Goal: Information Seeking & Learning: Learn about a topic

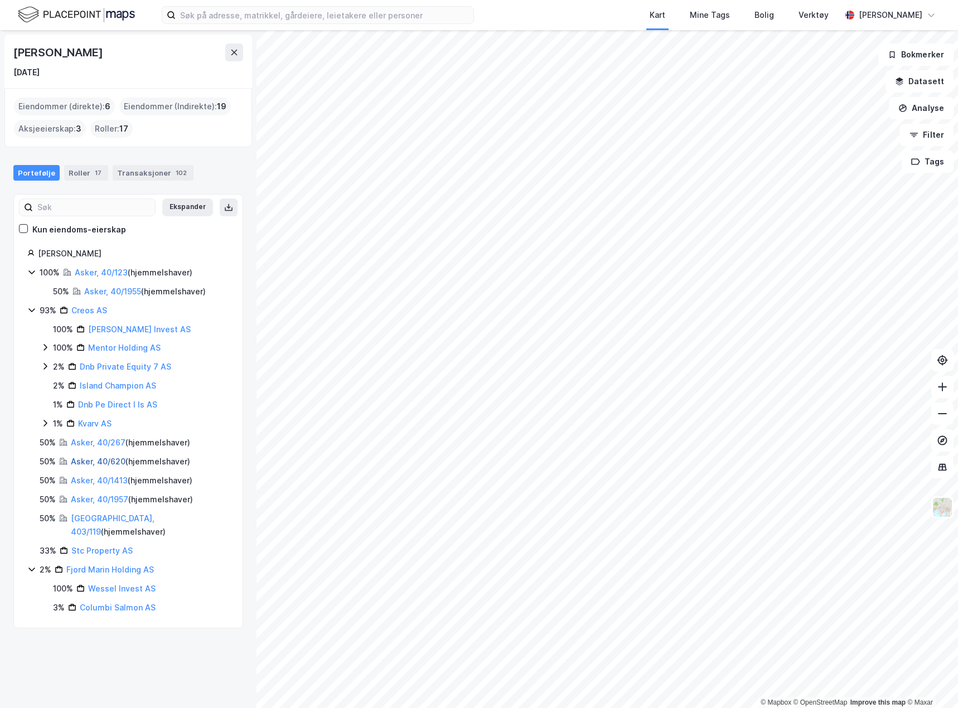
click at [95, 465] on link "Asker, 40/620" at bounding box center [98, 461] width 55 height 9
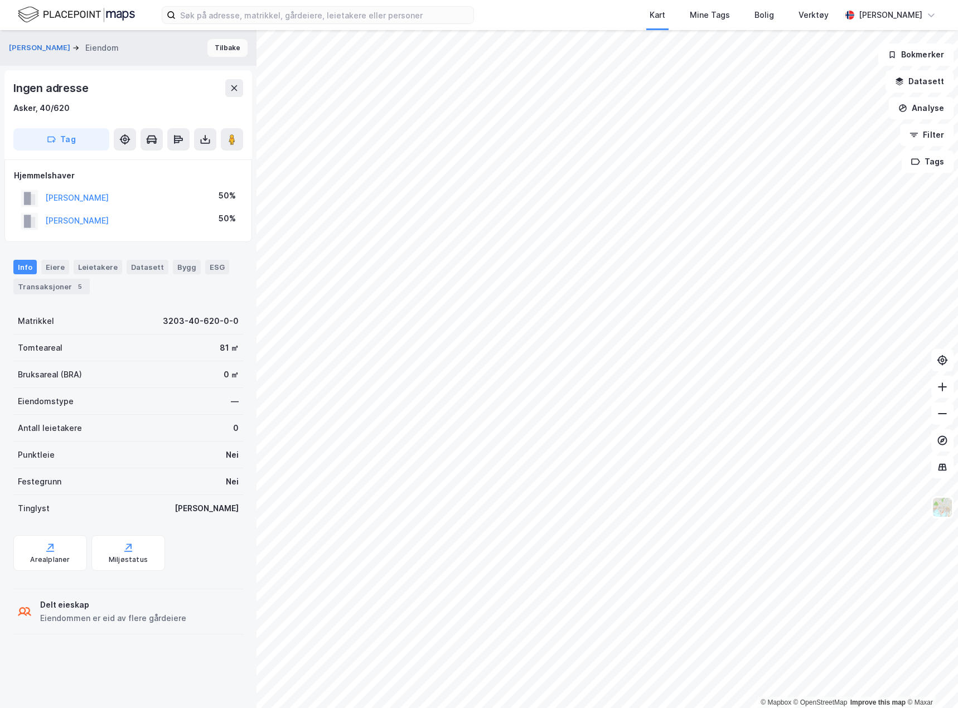
click at [225, 47] on button "Tilbake" at bounding box center [228, 48] width 40 height 18
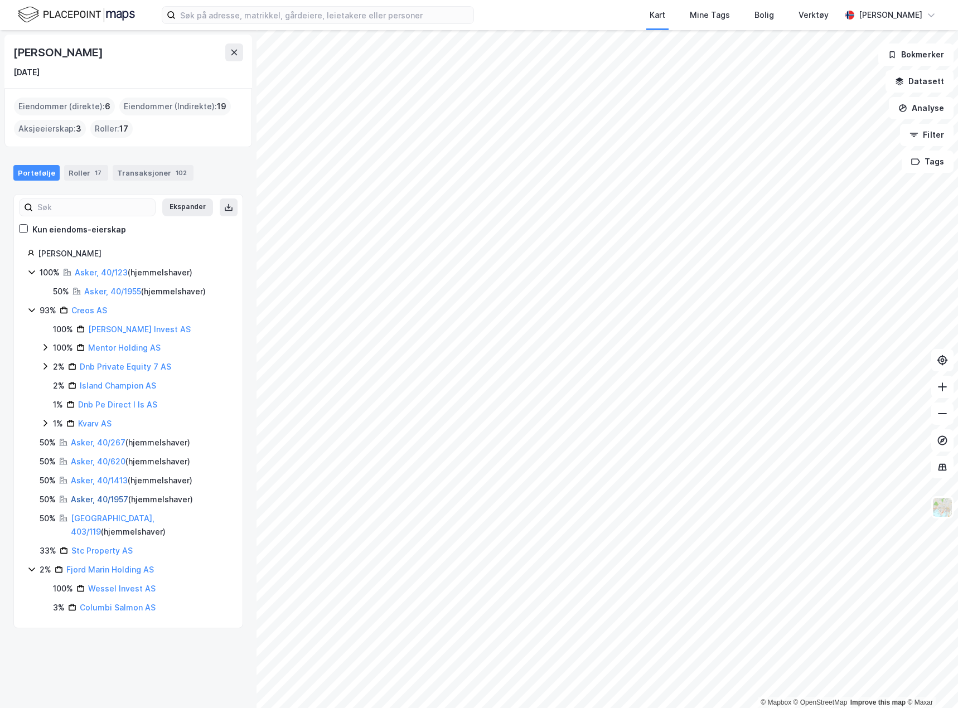
click at [124, 502] on link "Asker, 40/1957" at bounding box center [99, 499] width 57 height 9
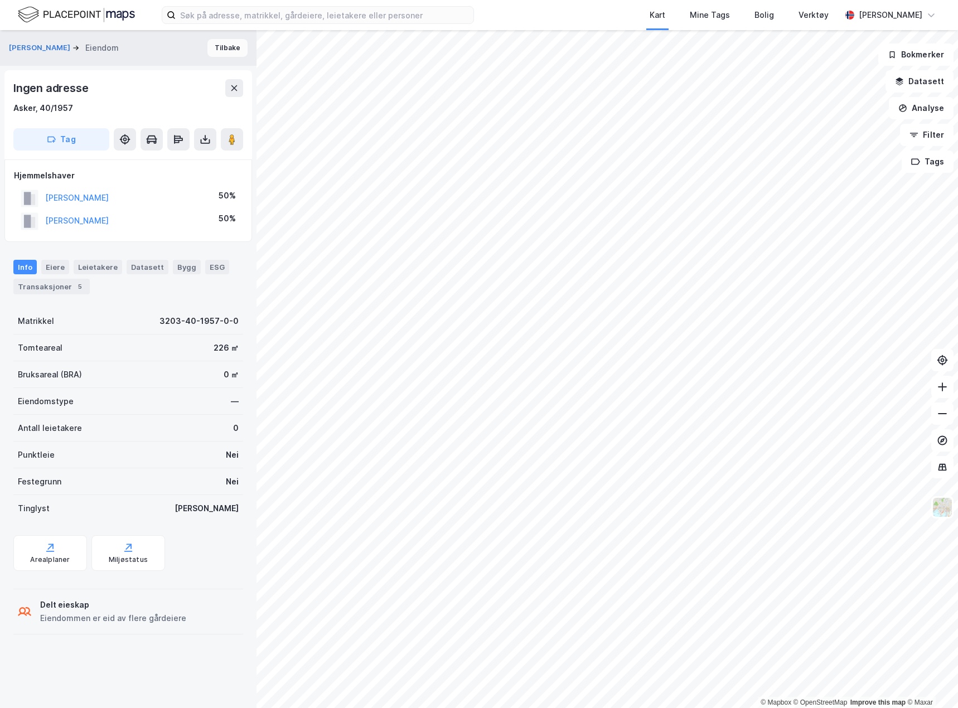
click at [232, 44] on button "Tilbake" at bounding box center [228, 48] width 40 height 18
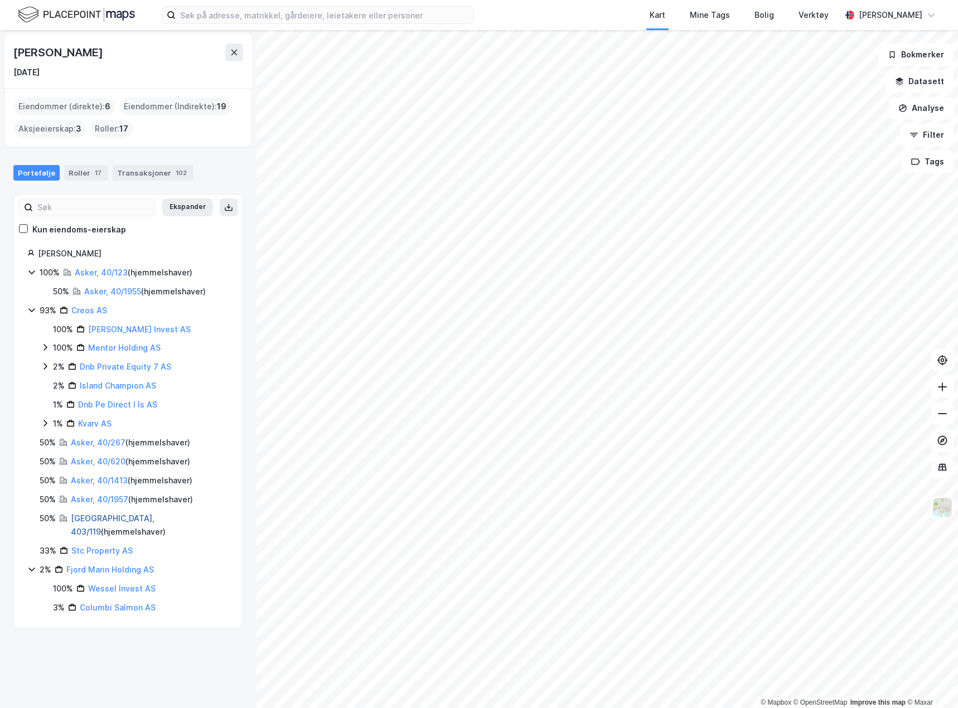
click at [114, 520] on link "[GEOGRAPHIC_DATA], 403/119" at bounding box center [113, 525] width 84 height 23
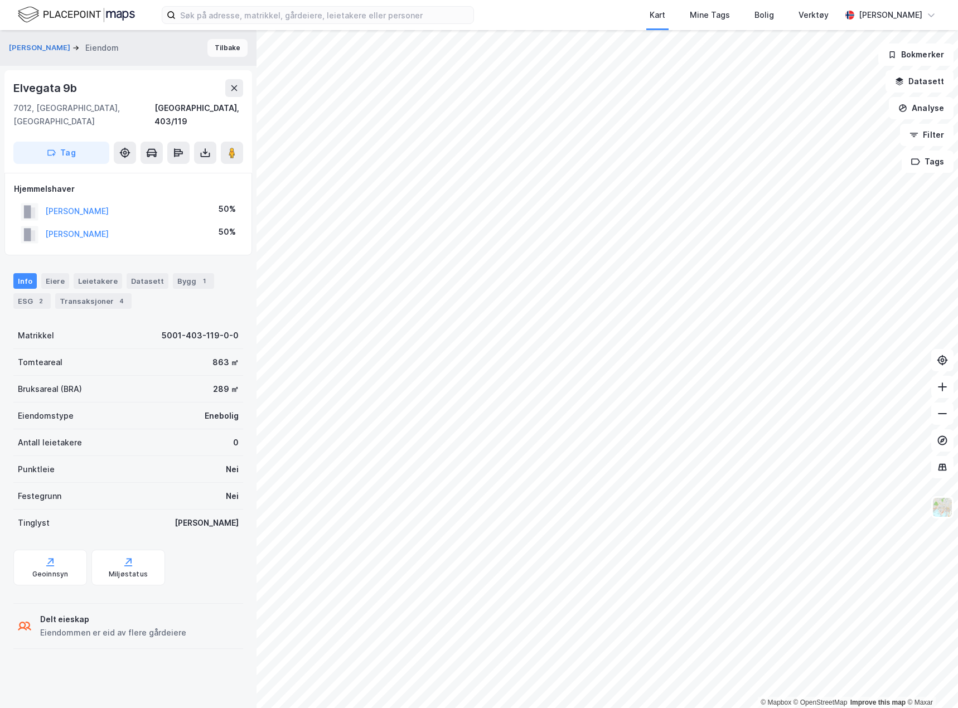
click at [225, 50] on button "Tilbake" at bounding box center [228, 48] width 40 height 18
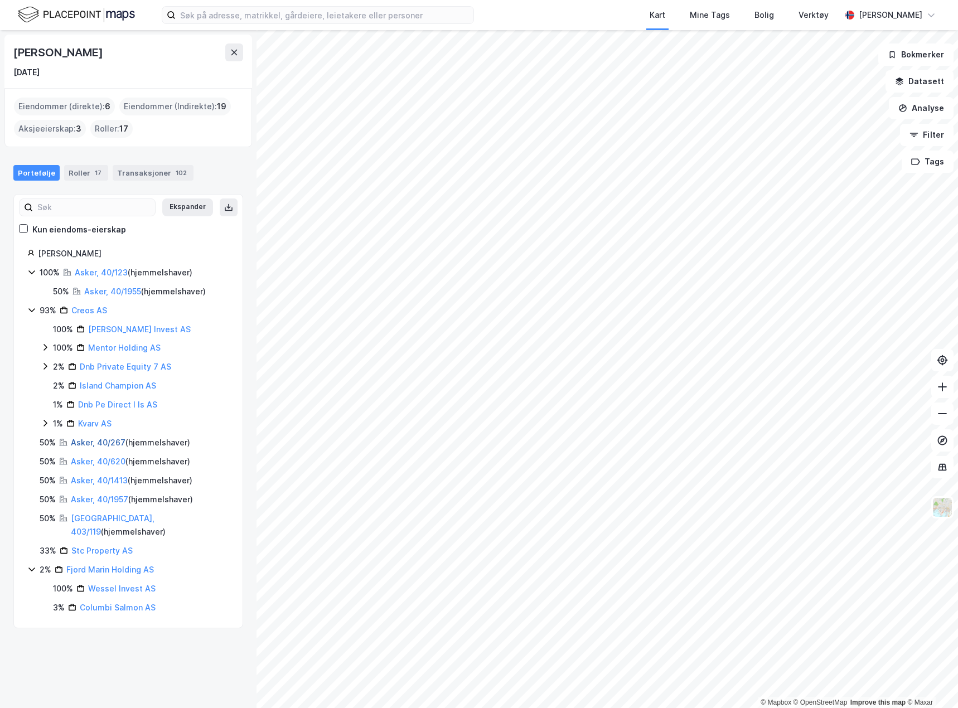
click at [100, 438] on link "Asker, 40/267" at bounding box center [98, 442] width 55 height 9
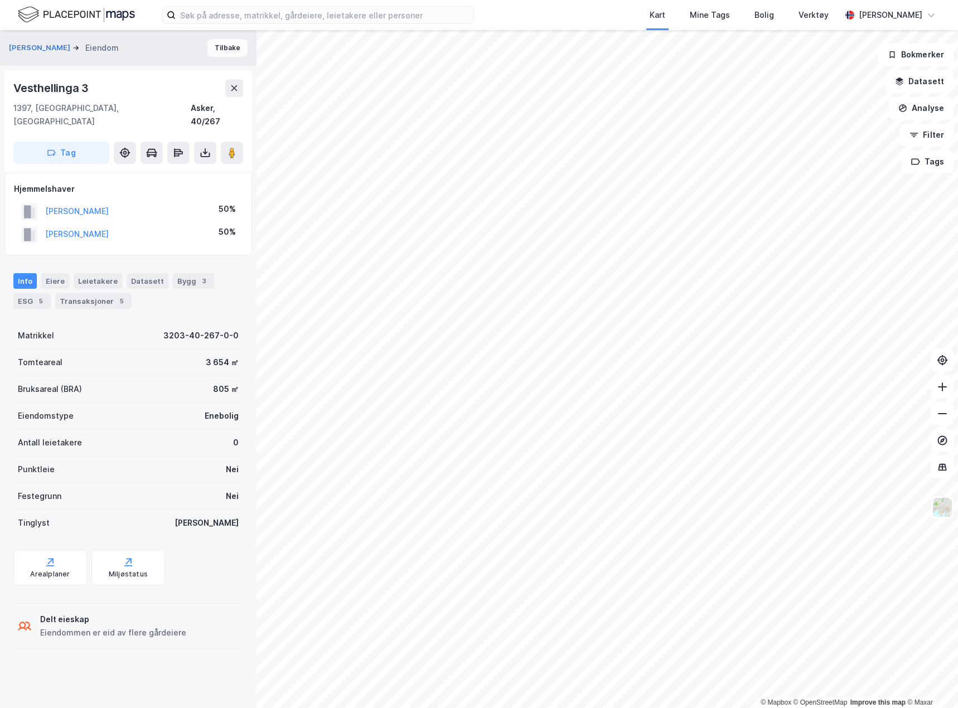
click at [221, 48] on button "Tilbake" at bounding box center [228, 48] width 40 height 18
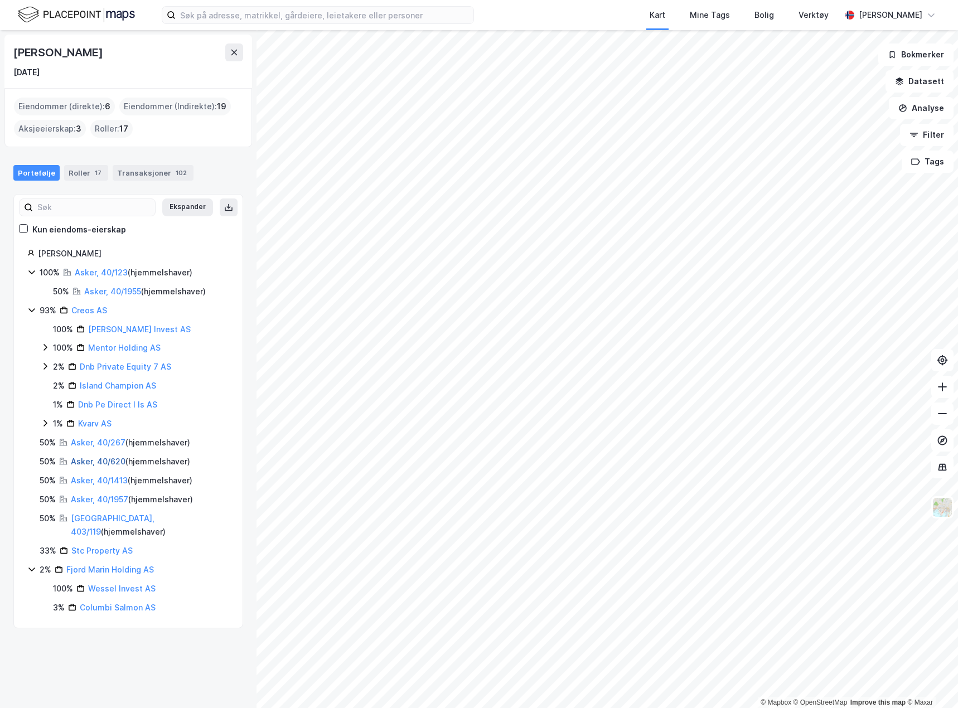
click at [90, 460] on link "Asker, 40/620" at bounding box center [98, 461] width 55 height 9
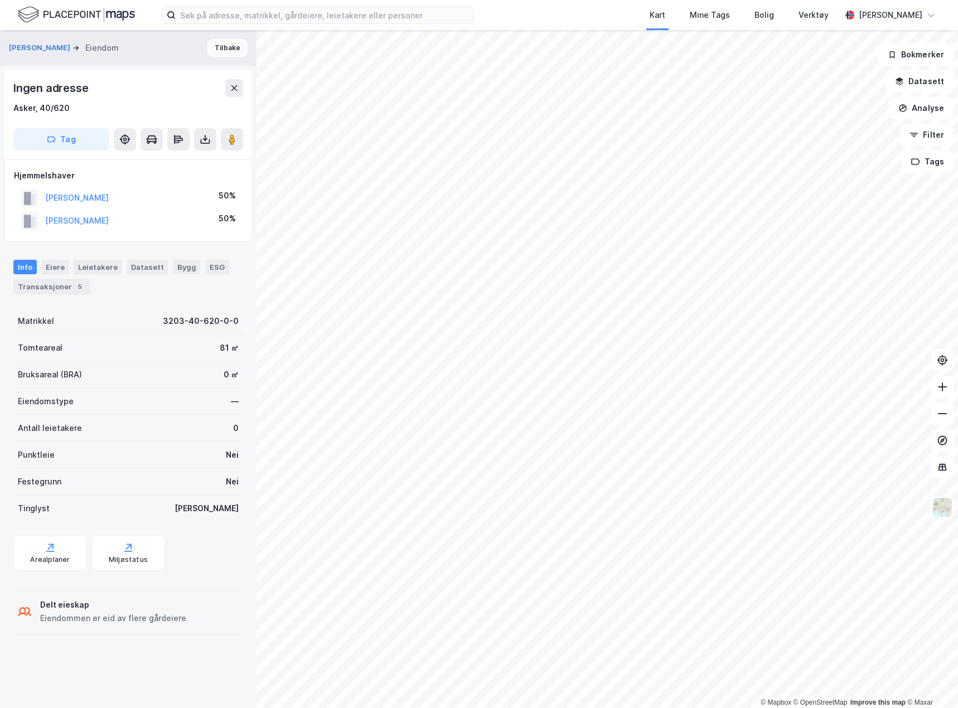
click at [221, 50] on button "Tilbake" at bounding box center [228, 48] width 40 height 18
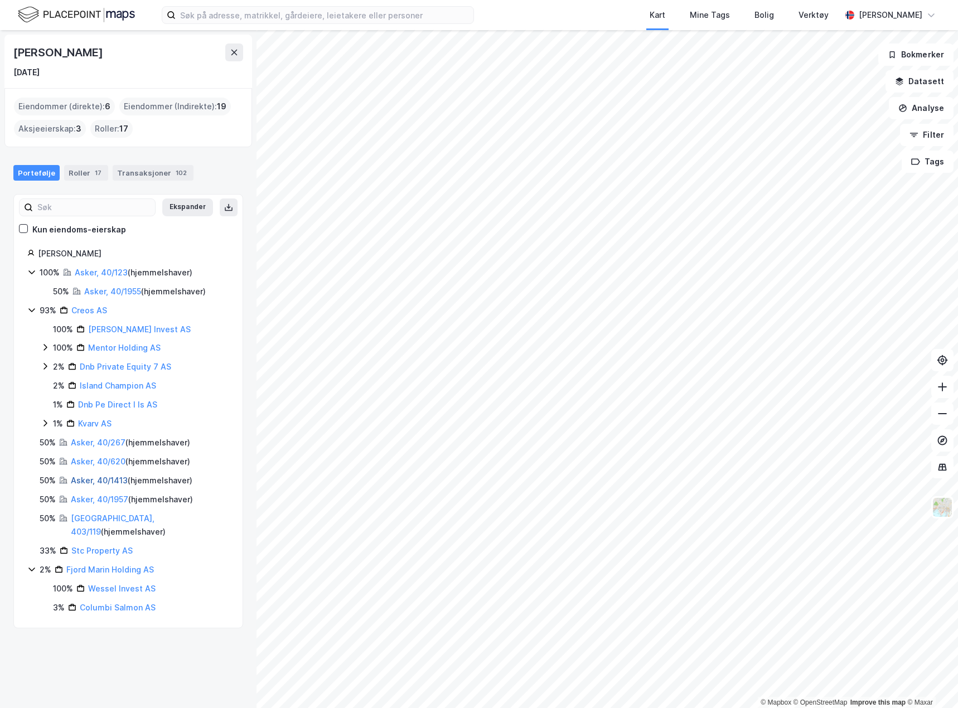
click at [115, 476] on link "Asker, 40/1413" at bounding box center [99, 480] width 57 height 9
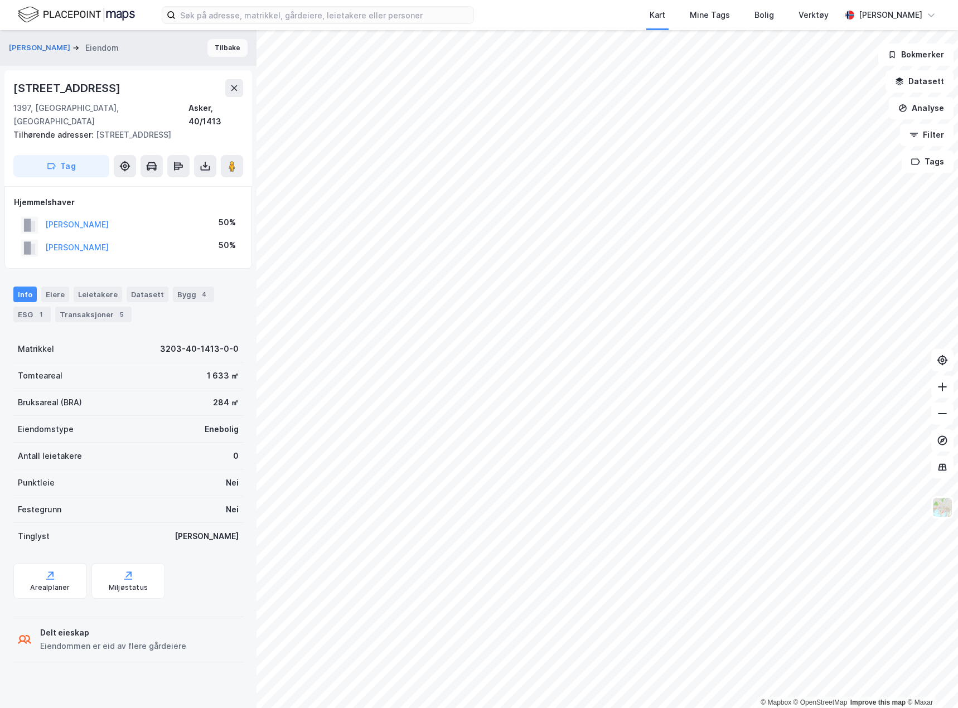
click at [225, 50] on button "Tilbake" at bounding box center [228, 48] width 40 height 18
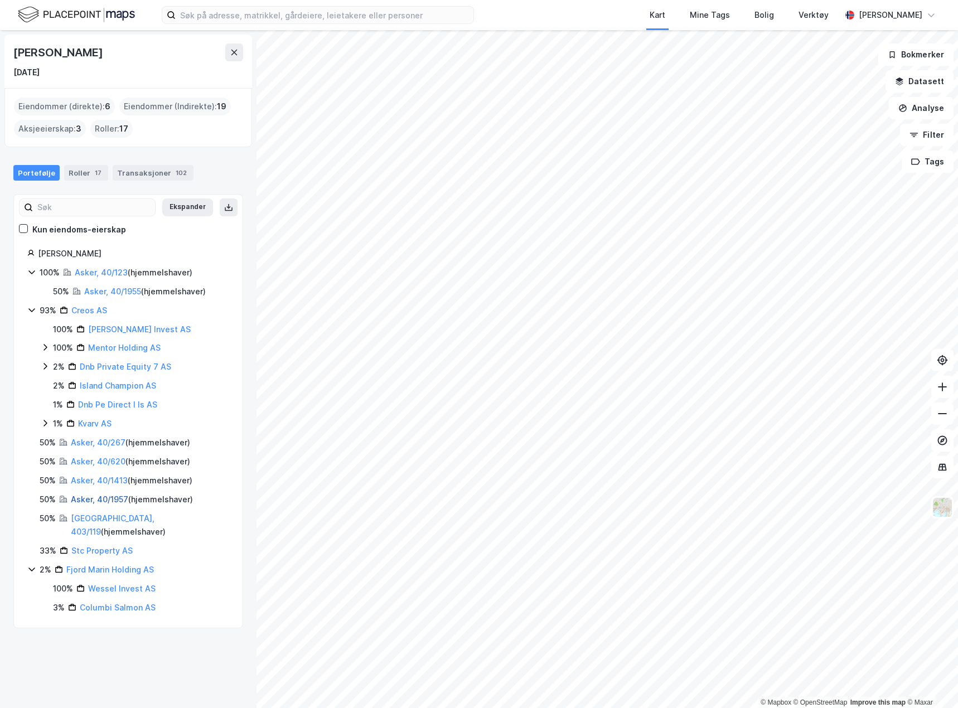
click at [109, 503] on link "Asker, 40/1957" at bounding box center [99, 499] width 57 height 9
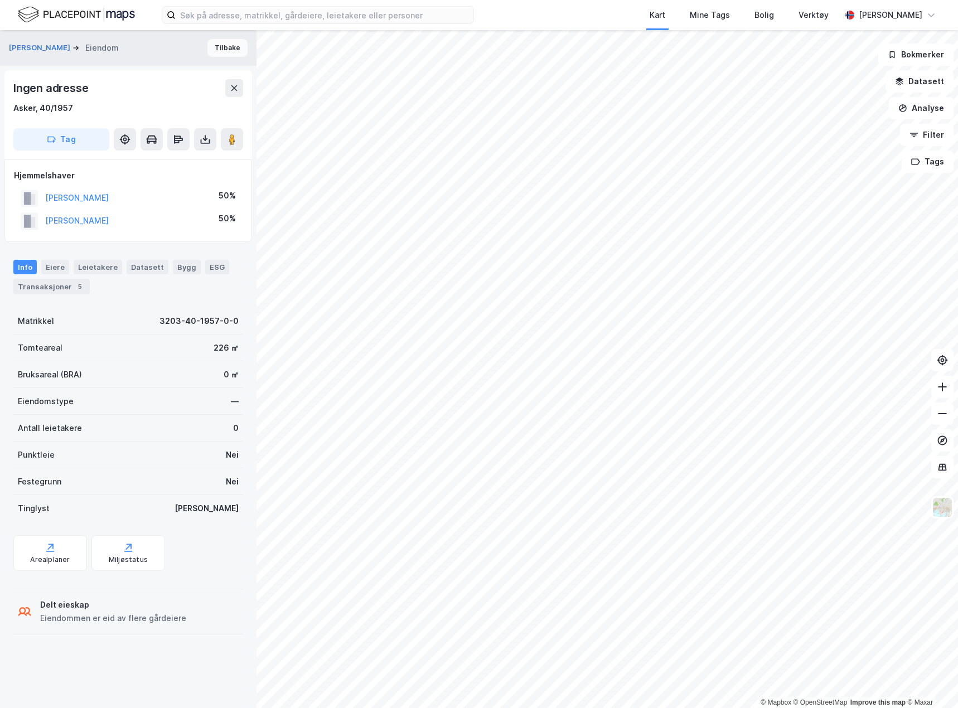
click at [229, 41] on button "Tilbake" at bounding box center [228, 48] width 40 height 18
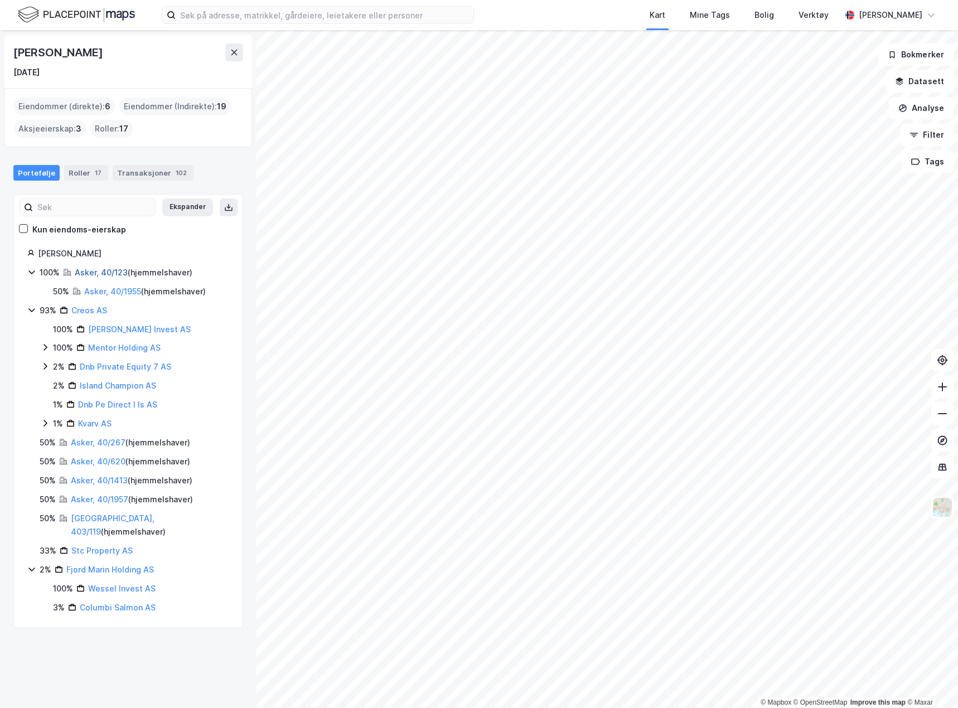
click at [97, 268] on link "Asker, 40/123" at bounding box center [101, 272] width 53 height 9
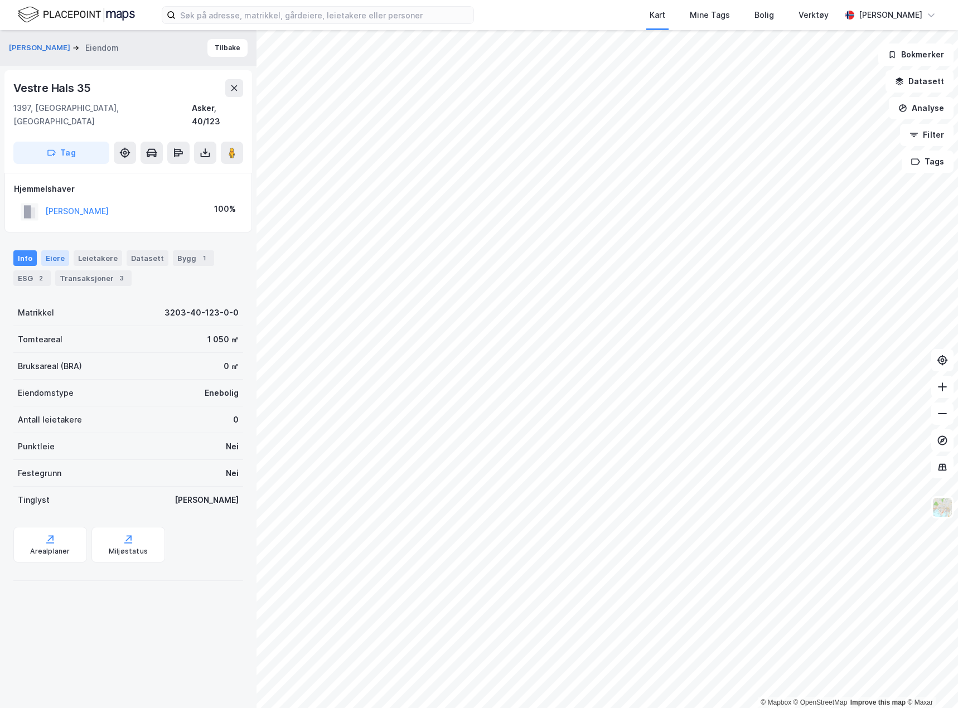
click at [52, 250] on div "Eiere" at bounding box center [55, 258] width 28 height 16
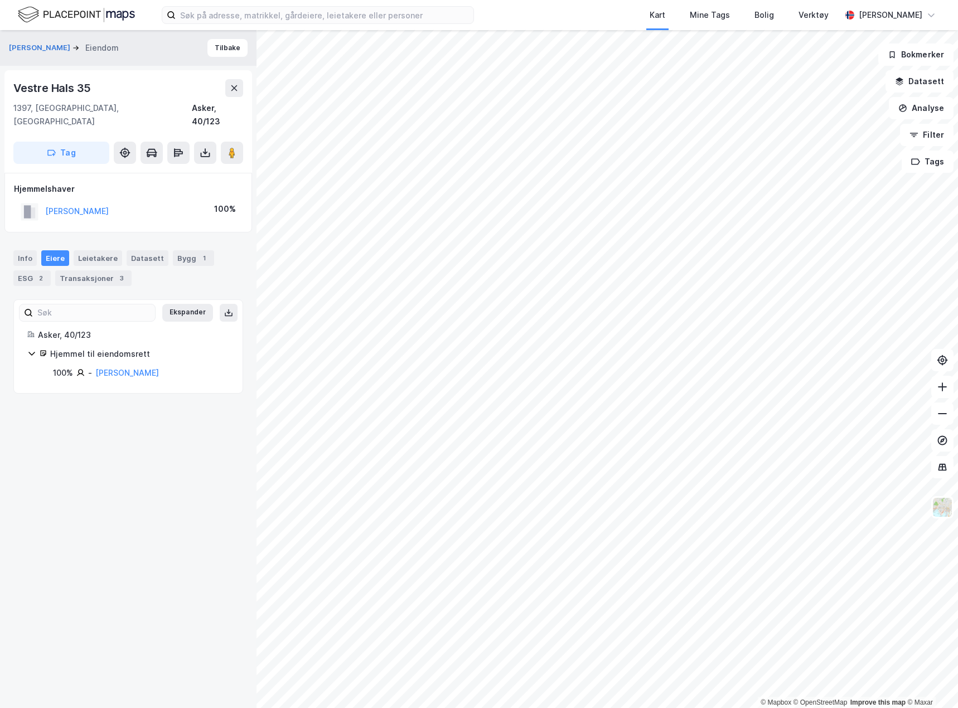
click at [120, 484] on div "[PERSON_NAME] Vestre Hals 35 1397, [GEOGRAPHIC_DATA], Akershus Asker, 40/123 Ta…" at bounding box center [128, 369] width 257 height 678
click at [127, 468] on div "[PERSON_NAME] Vestre Hals 35 1397, [GEOGRAPHIC_DATA], Akershus Asker, 40/123 Ta…" at bounding box center [128, 369] width 257 height 678
click at [177, 504] on div "[PERSON_NAME] Vestre Hals 35 1397, [GEOGRAPHIC_DATA], Akershus Asker, 40/123 Ta…" at bounding box center [128, 369] width 257 height 678
click at [224, 44] on button "Tilbake" at bounding box center [228, 48] width 40 height 18
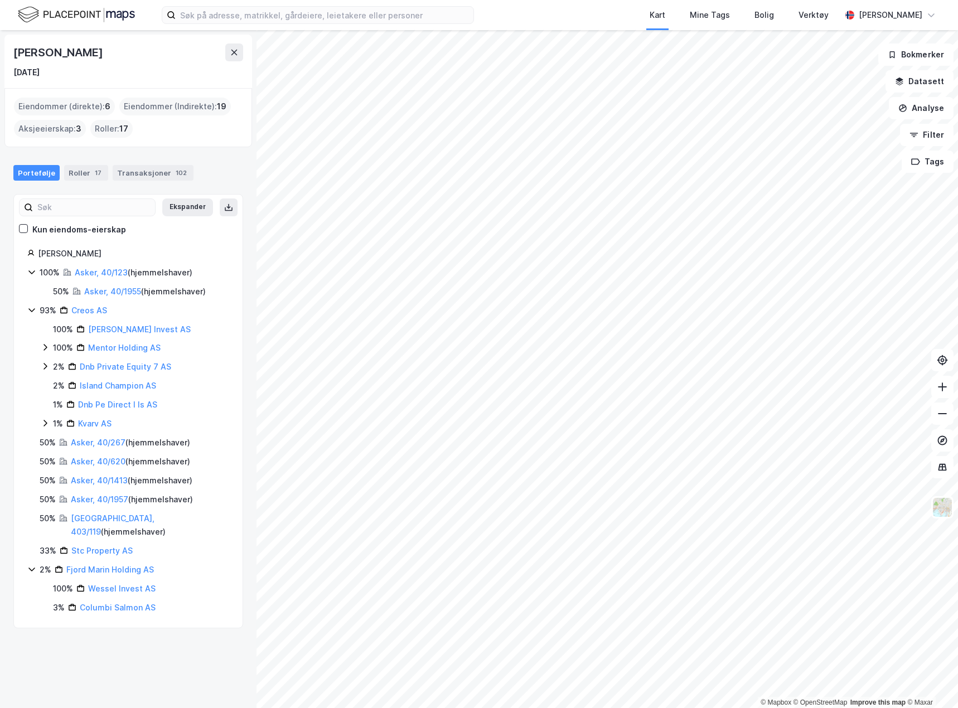
click at [134, 653] on div "[PERSON_NAME] [DATE] Eiendommer (direkte) : 6 Eiendommer (Indirekte) : 19 Aksje…" at bounding box center [128, 369] width 257 height 678
click at [97, 483] on link "Asker, 40/1413" at bounding box center [99, 480] width 57 height 9
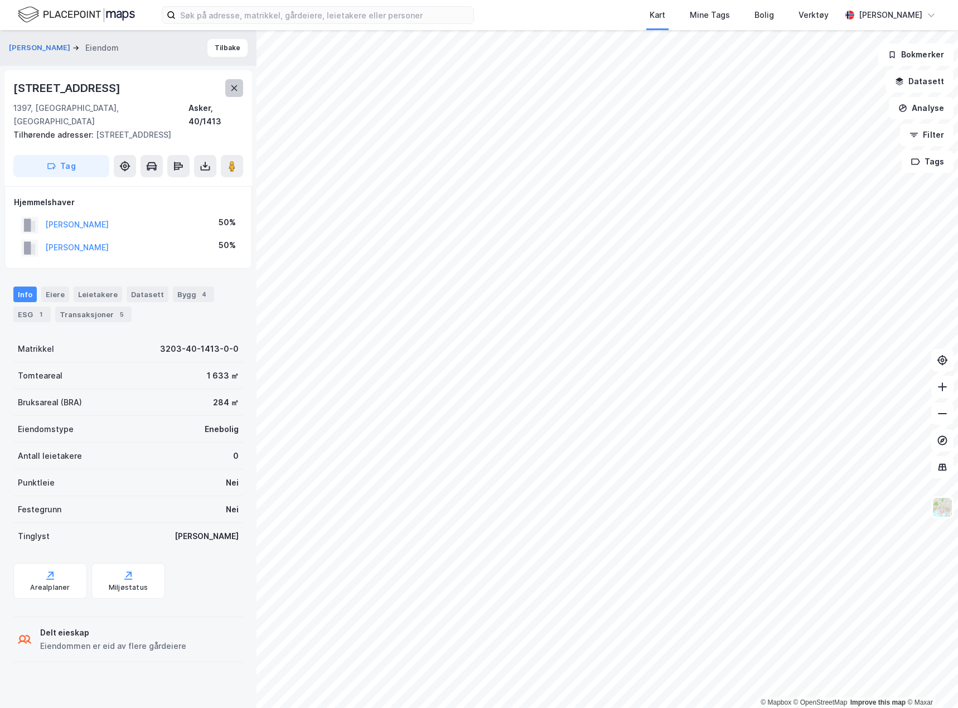
click at [233, 88] on icon at bounding box center [234, 88] width 9 height 9
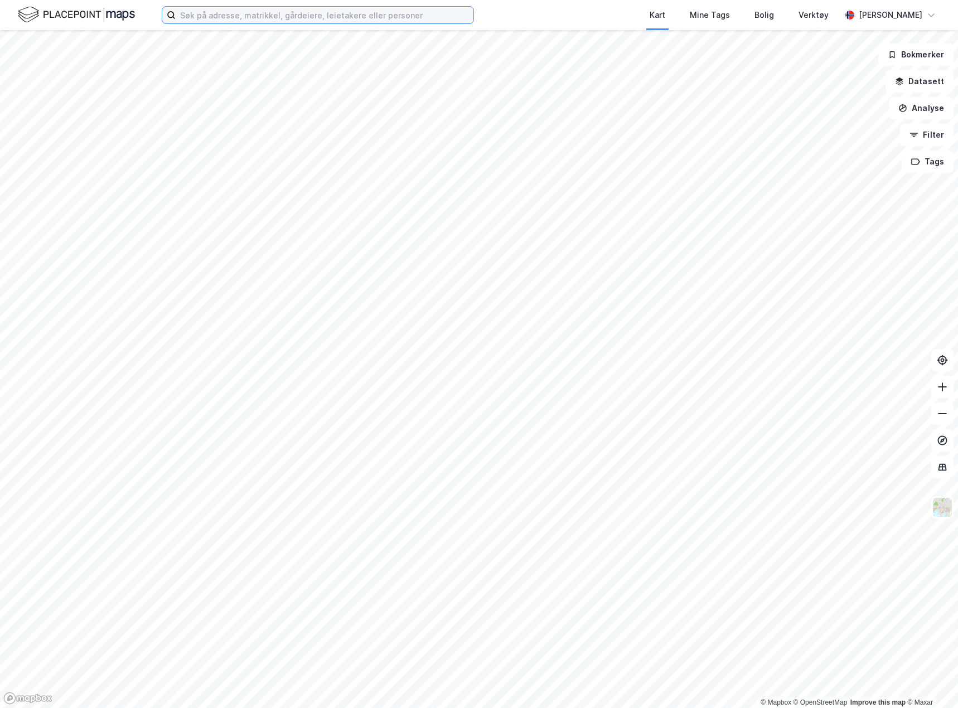
click at [224, 9] on input at bounding box center [325, 15] width 298 height 17
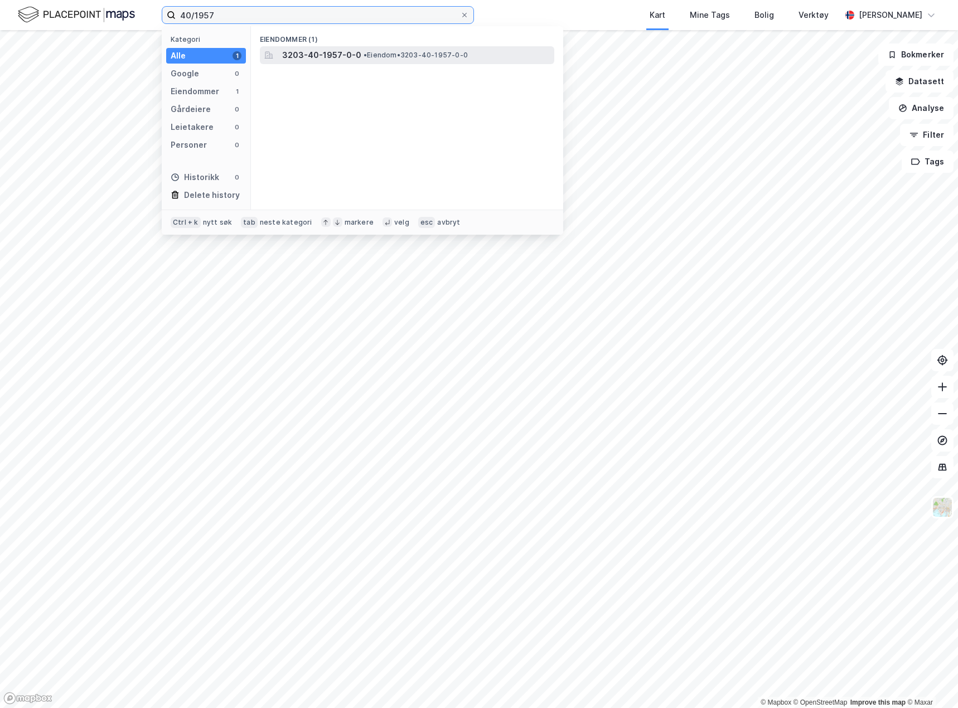
type input "40/1957"
click at [353, 53] on span "3203-40-1957-0-0" at bounding box center [321, 55] width 79 height 13
